Goal: Check status: Check status

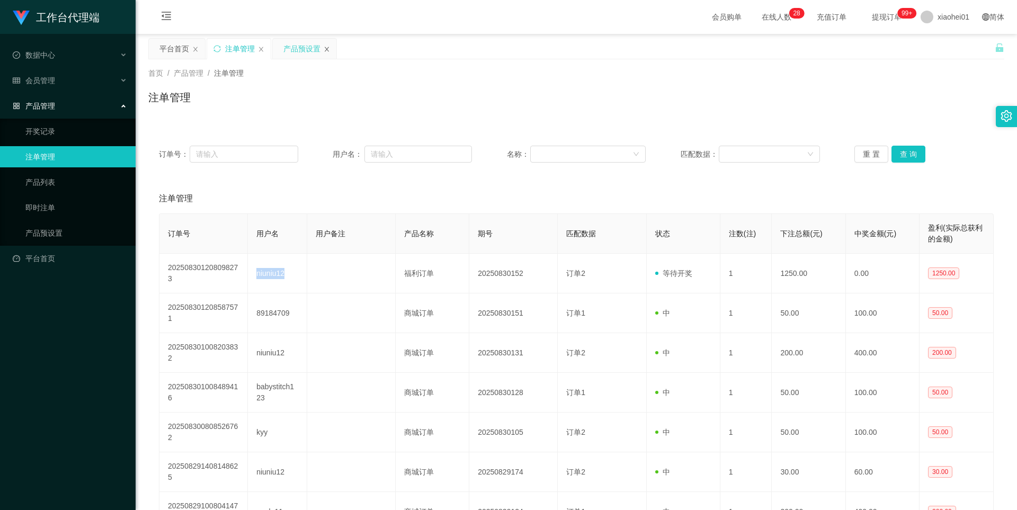
click at [325, 49] on icon "图标: close" at bounding box center [327, 49] width 6 height 6
click at [51, 234] on link "产品预设置" at bounding box center [76, 233] width 102 height 21
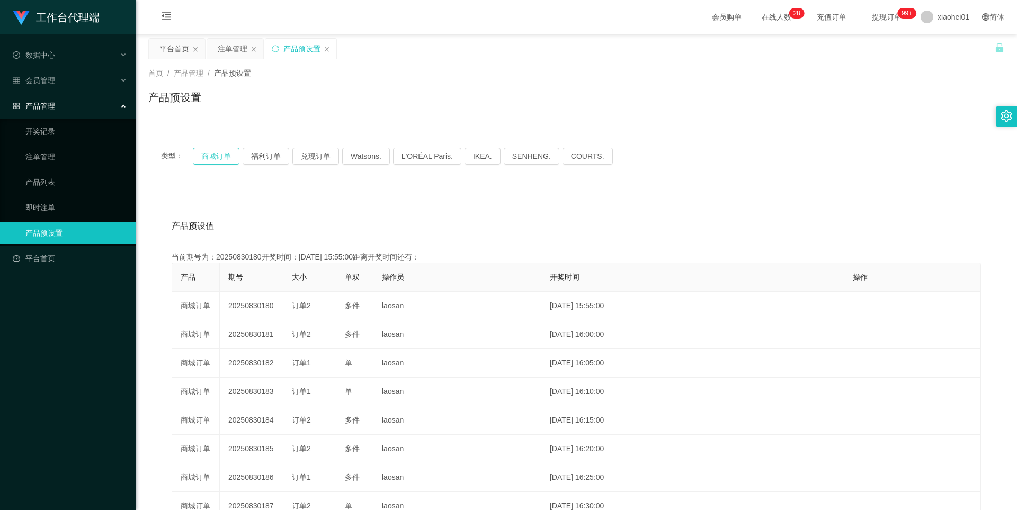
click at [220, 153] on button "商城订单" at bounding box center [216, 156] width 47 height 17
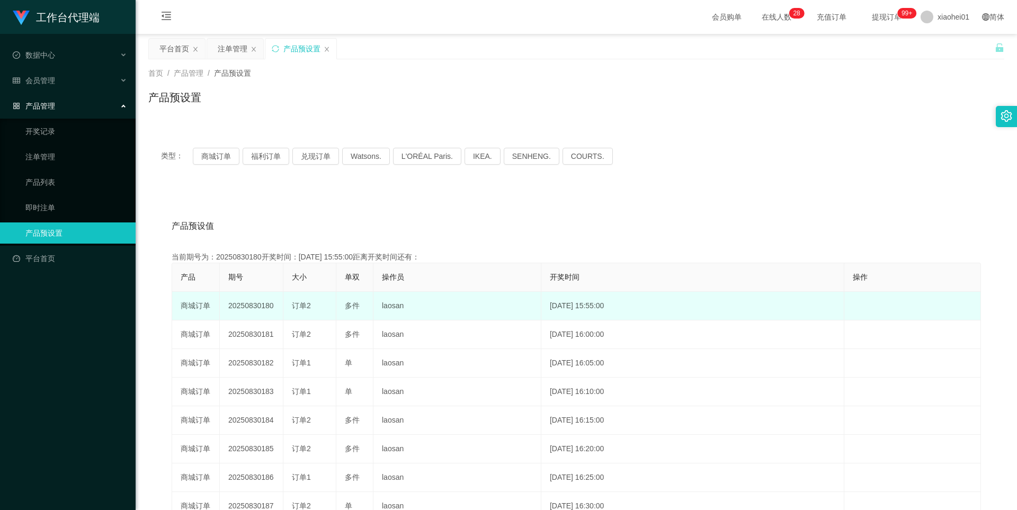
click at [246, 300] on td "20250830180" at bounding box center [252, 306] width 64 height 29
copy td "20250830180"
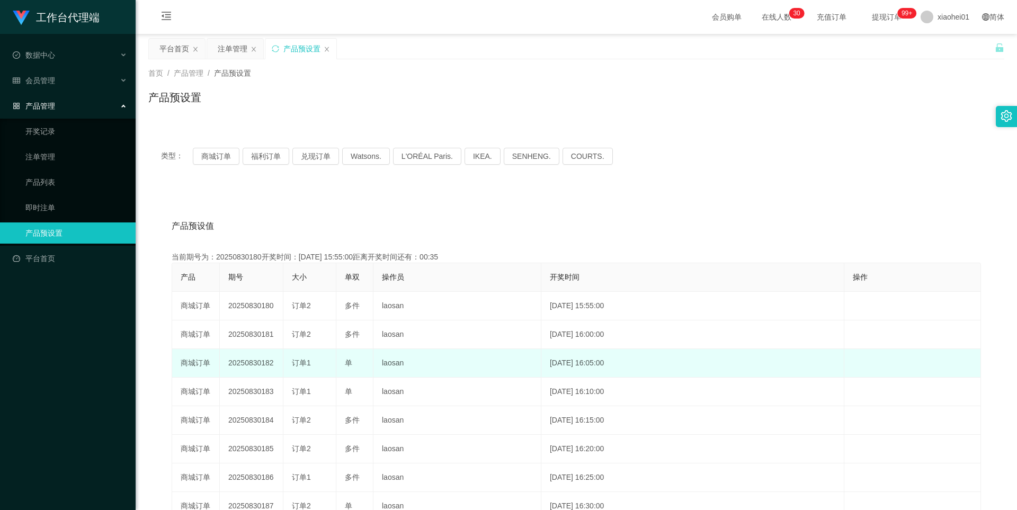
click at [256, 359] on td "20250830182" at bounding box center [252, 363] width 64 height 29
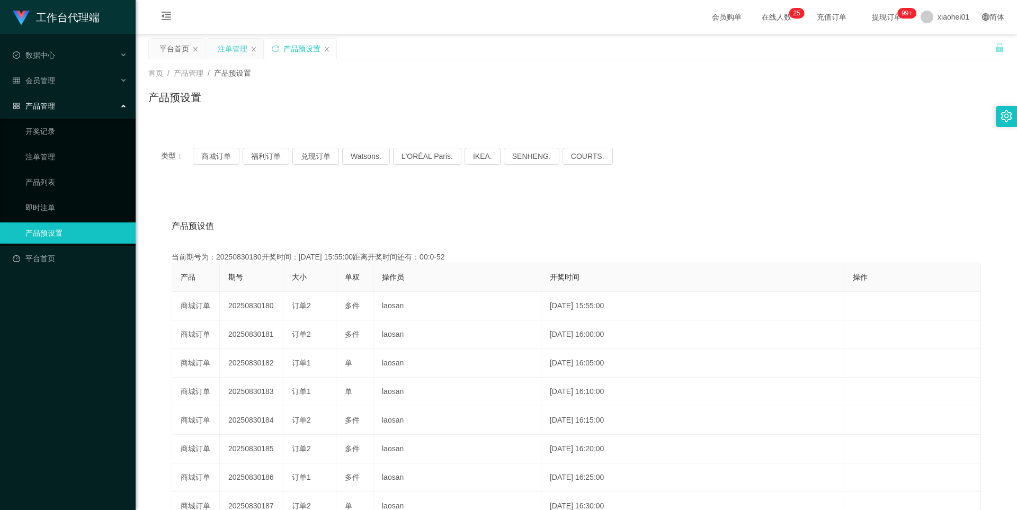
click at [226, 47] on div "注单管理" at bounding box center [233, 49] width 30 height 20
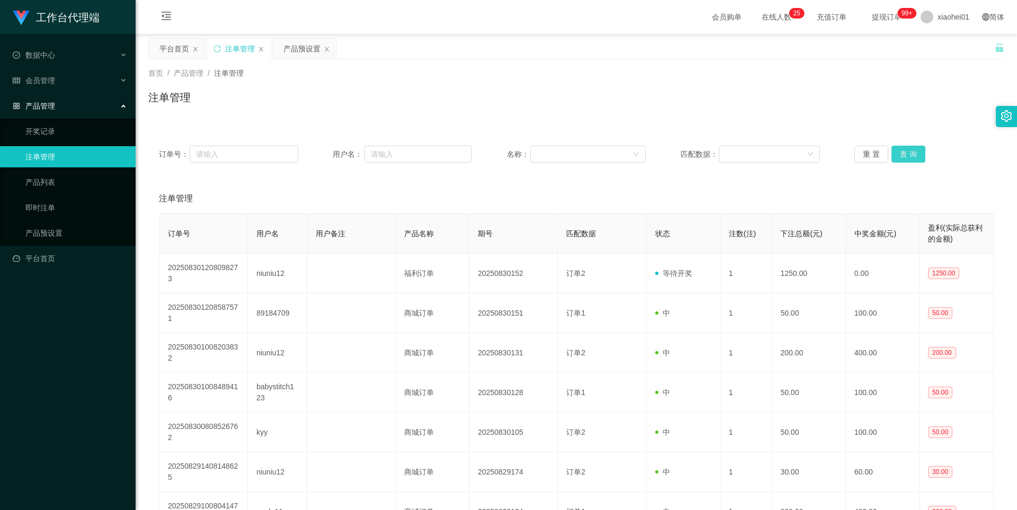
click at [896, 148] on button "查 询" at bounding box center [909, 154] width 34 height 17
click at [896, 148] on div "重 置 查 询" at bounding box center [924, 154] width 139 height 17
click at [902, 153] on button "查 询" at bounding box center [909, 154] width 34 height 17
click at [902, 153] on div "重 置 查 询" at bounding box center [924, 154] width 139 height 17
click at [902, 153] on button "查 询" at bounding box center [915, 154] width 46 height 17
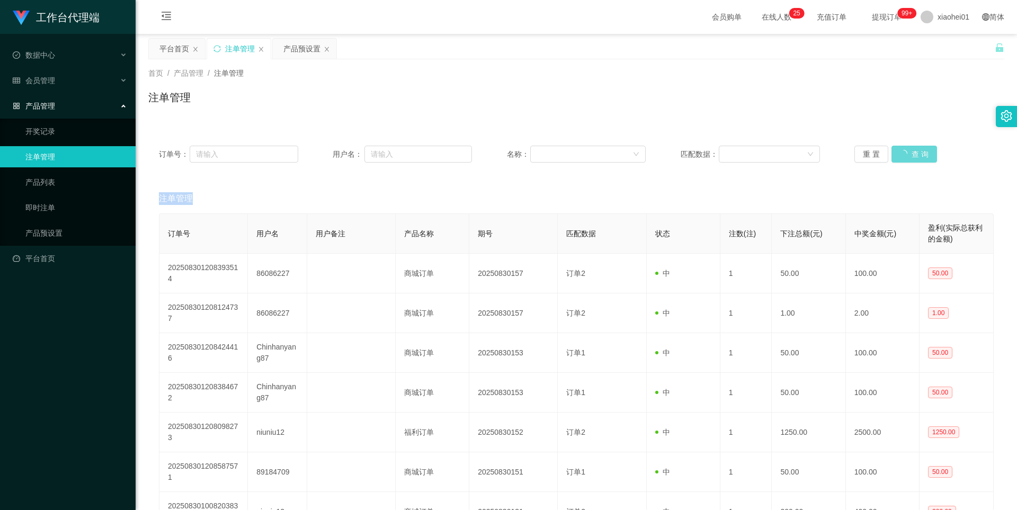
click at [902, 153] on div "重 置 查 询" at bounding box center [924, 154] width 139 height 17
click at [300, 47] on div "产品预设置" at bounding box center [301, 49] width 37 height 20
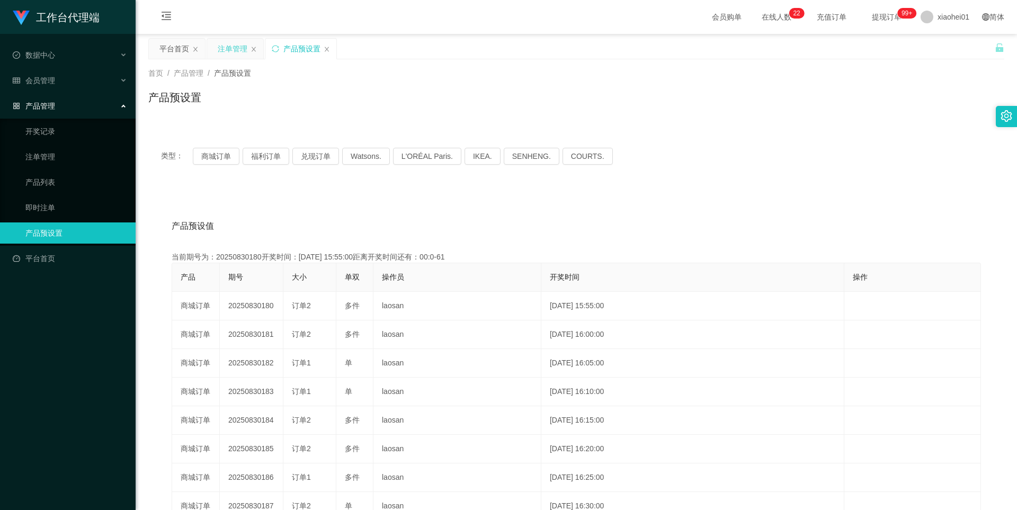
click at [233, 54] on div "注单管理" at bounding box center [233, 49] width 30 height 20
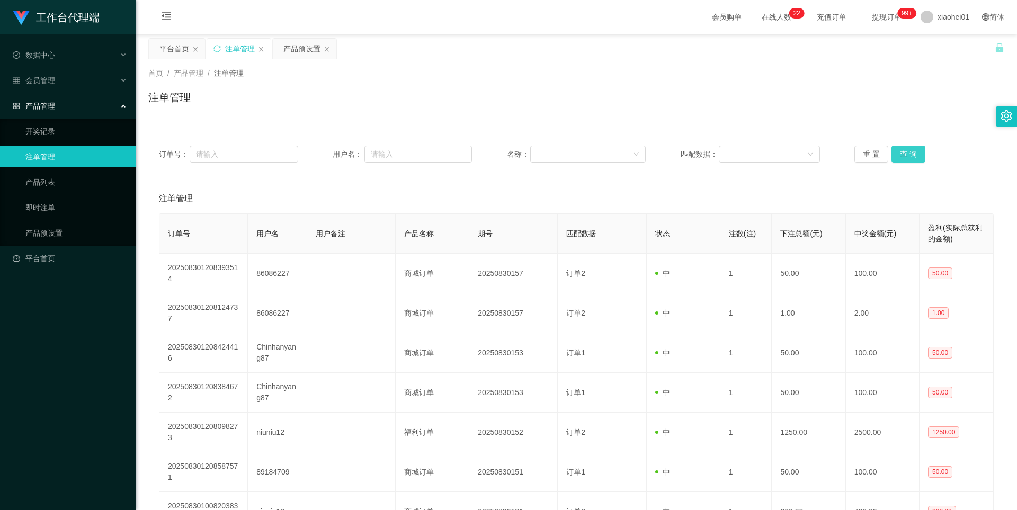
click at [908, 155] on button "查 询" at bounding box center [909, 154] width 34 height 17
click at [908, 155] on div "重 置 查 询" at bounding box center [924, 154] width 139 height 17
click at [908, 155] on button "查 询" at bounding box center [909, 154] width 34 height 17
click at [290, 52] on div "产品预设置" at bounding box center [301, 49] width 37 height 20
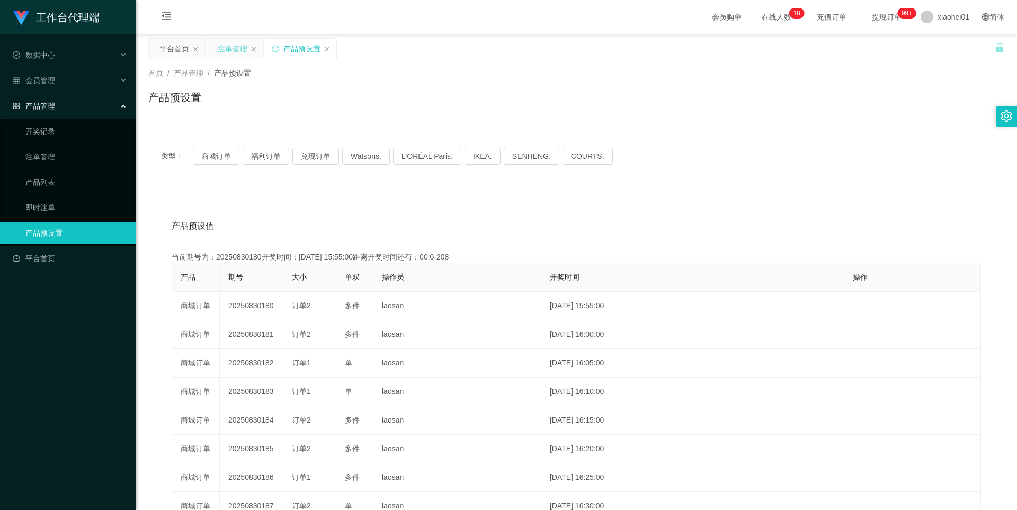
click at [229, 50] on div "注单管理" at bounding box center [233, 49] width 30 height 20
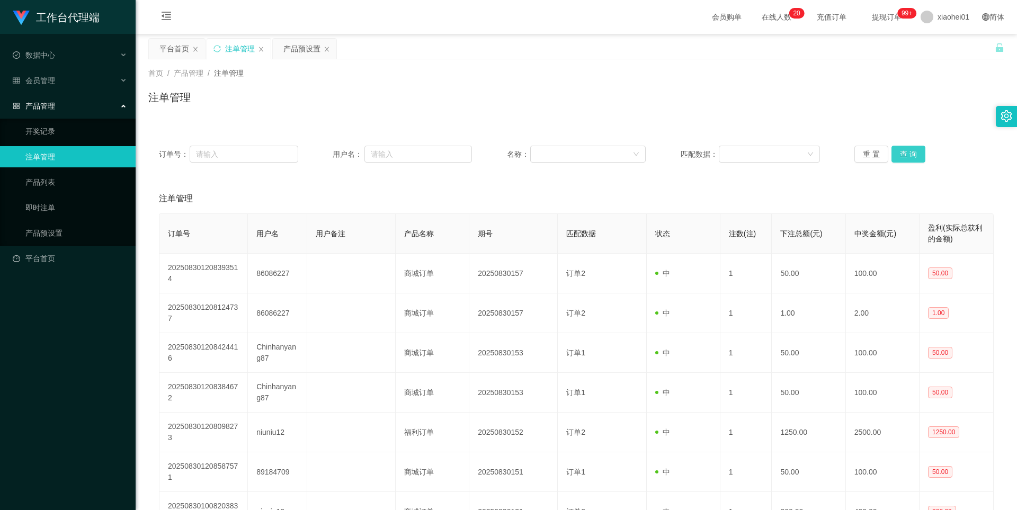
click at [916, 152] on button "查 询" at bounding box center [909, 154] width 34 height 17
click at [916, 152] on div "重 置 查 询" at bounding box center [924, 154] width 139 height 17
click at [916, 152] on button "查 询" at bounding box center [909, 154] width 34 height 17
click at [900, 152] on button "查 询" at bounding box center [909, 154] width 34 height 17
click at [900, 152] on div "重 置 查 询" at bounding box center [924, 154] width 139 height 17
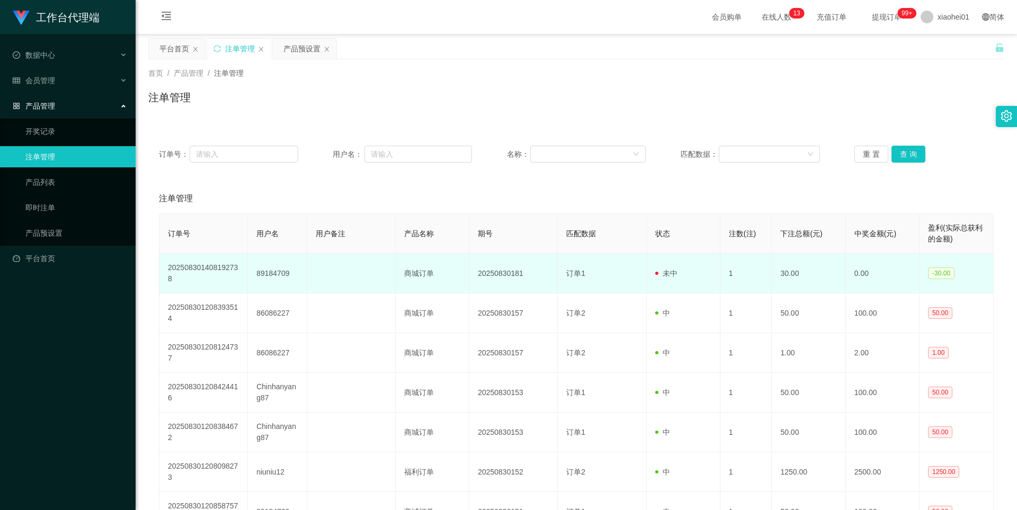
click at [279, 268] on td "89184709" at bounding box center [277, 274] width 59 height 40
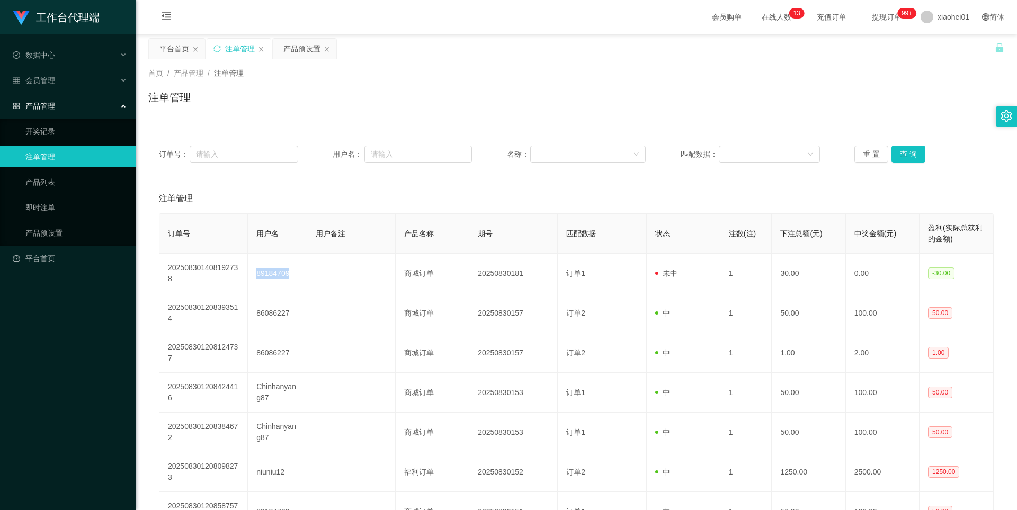
copy td "89184709"
click at [285, 47] on div "产品预设置" at bounding box center [301, 49] width 37 height 20
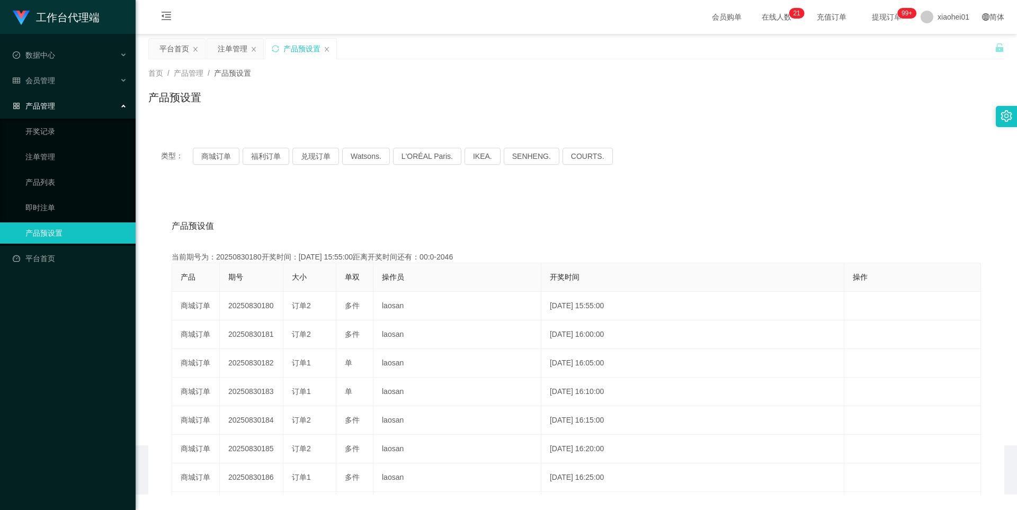
click at [325, 53] on div "产品预设置" at bounding box center [300, 49] width 71 height 20
click at [325, 52] on div "产品预设置" at bounding box center [300, 49] width 71 height 20
click at [325, 50] on icon "图标: close" at bounding box center [327, 49] width 6 height 6
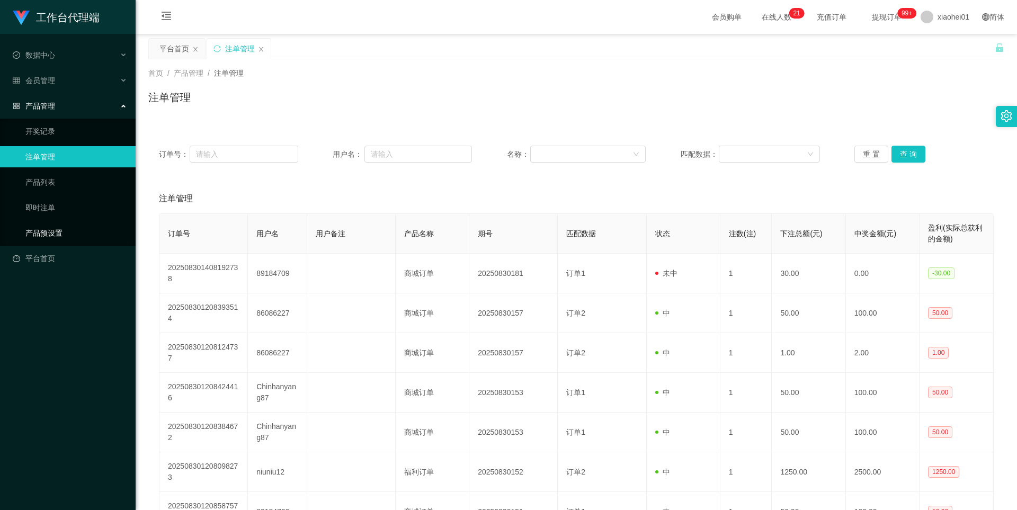
click at [48, 229] on link "产品预设置" at bounding box center [76, 233] width 102 height 21
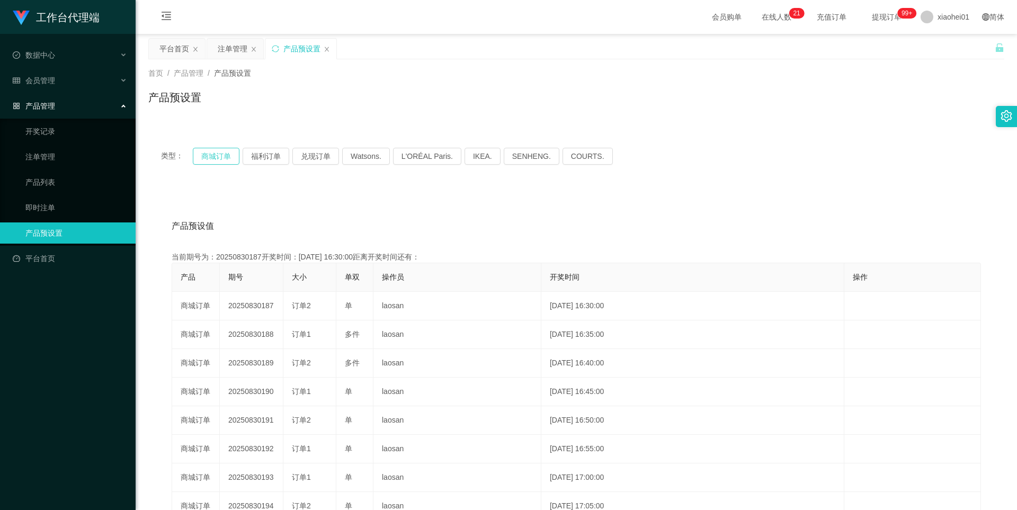
click at [230, 157] on button "商城订单" at bounding box center [216, 156] width 47 height 17
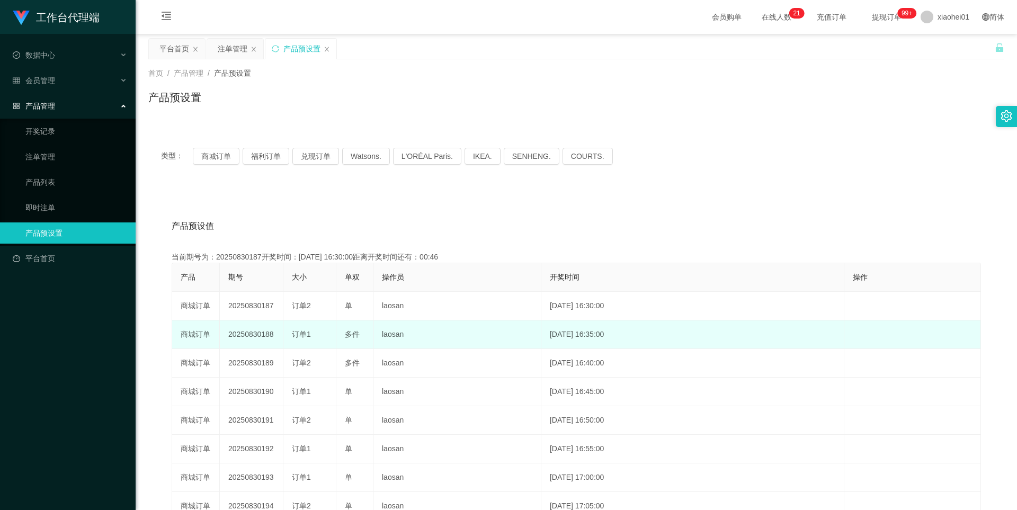
click at [256, 335] on td "20250830188" at bounding box center [252, 335] width 64 height 29
copy td "20250830188"
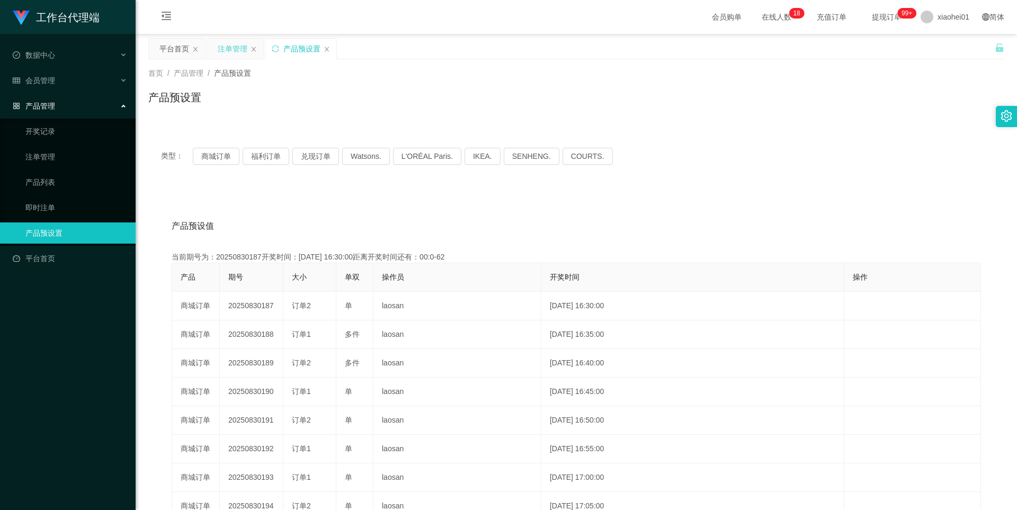
click at [228, 48] on div "注单管理" at bounding box center [233, 49] width 30 height 20
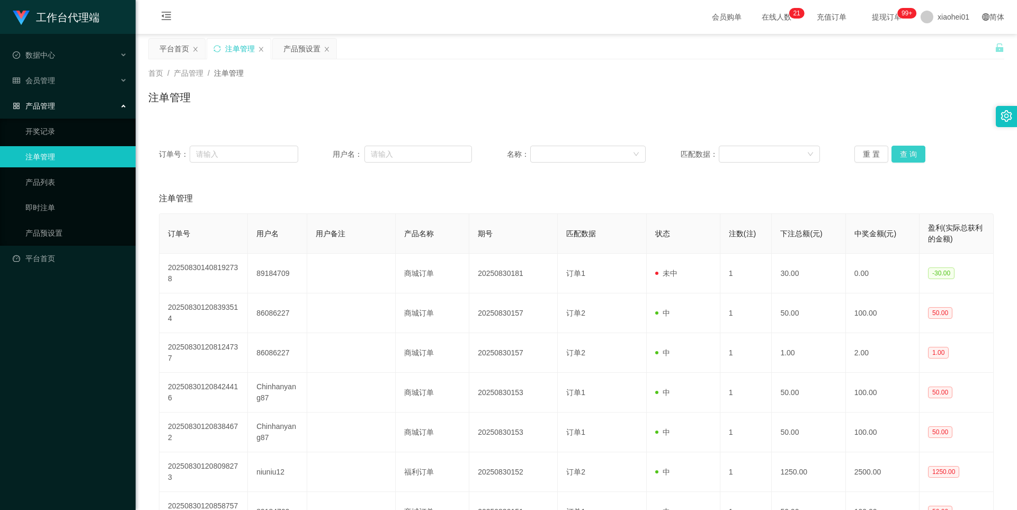
click at [908, 148] on button "查 询" at bounding box center [909, 154] width 34 height 17
click at [908, 148] on div "重 置 查 询" at bounding box center [924, 154] width 139 height 17
click at [908, 148] on button "查 询" at bounding box center [909, 154] width 34 height 17
click at [912, 154] on button "查 询" at bounding box center [909, 154] width 34 height 17
click at [912, 154] on div "重 置 查 询" at bounding box center [924, 154] width 139 height 17
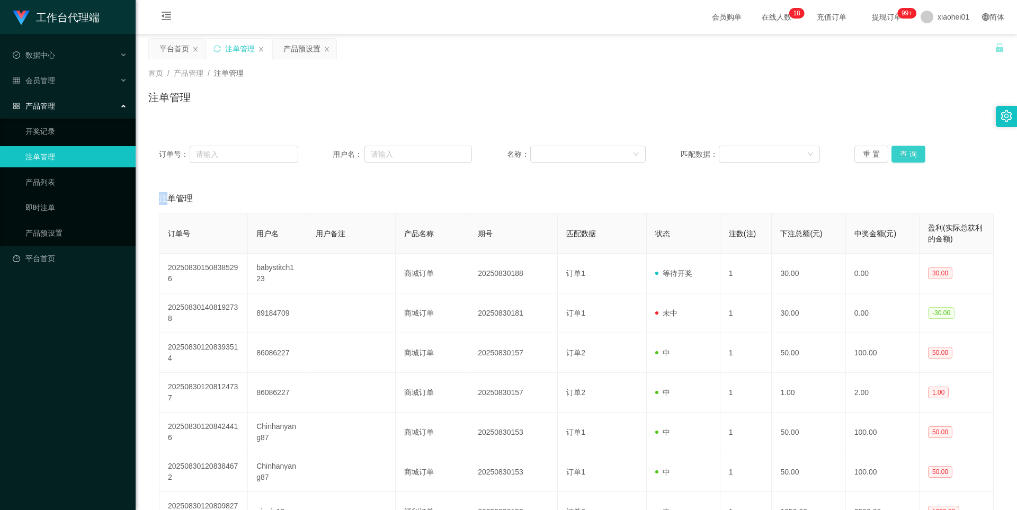
click at [912, 154] on button "查 询" at bounding box center [909, 154] width 34 height 17
click at [912, 154] on div "重 置 查 询" at bounding box center [924, 154] width 139 height 17
click at [912, 154] on button "查 询" at bounding box center [909, 154] width 34 height 17
click at [912, 154] on div "重 置 查 询" at bounding box center [924, 154] width 139 height 17
